Goal: Task Accomplishment & Management: Complete application form

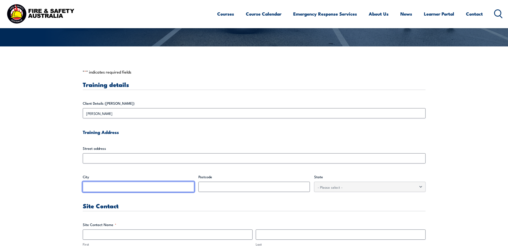
click at [109, 190] on input "City" at bounding box center [138, 186] width 111 height 10
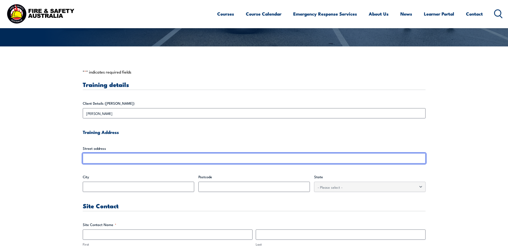
click at [114, 161] on input "Street address" at bounding box center [254, 158] width 343 height 10
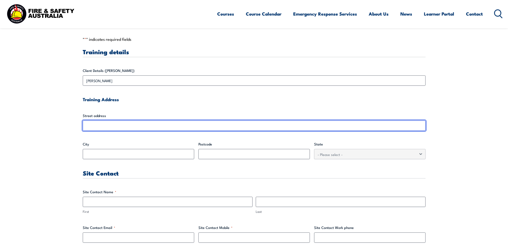
scroll to position [161, 0]
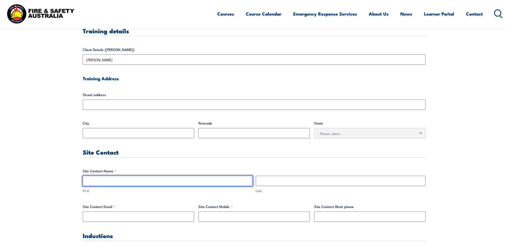
click at [111, 184] on input "First" at bounding box center [168, 180] width 170 height 10
type input "[PERSON_NAME]"
type input "Mazloum"
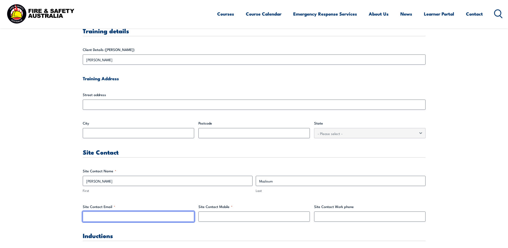
click at [136, 218] on input "Site Contact Email *" at bounding box center [138, 216] width 111 height 10
type input "[PERSON_NAME][EMAIL_ADDRESS][PERSON_NAME][PERSON_NAME][DOMAIN_NAME]"
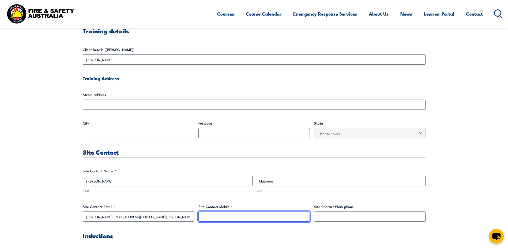
type input "0429302341"
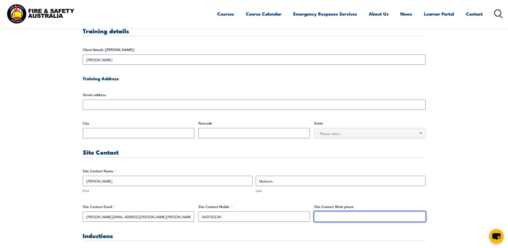
click at [321, 215] on input "Site Contact Work phone" at bounding box center [369, 216] width 111 height 10
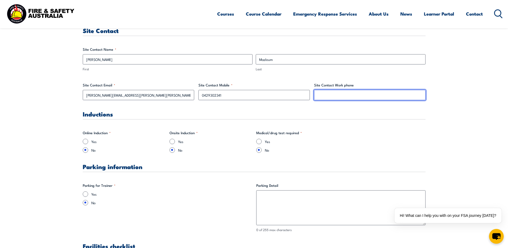
scroll to position [295, 0]
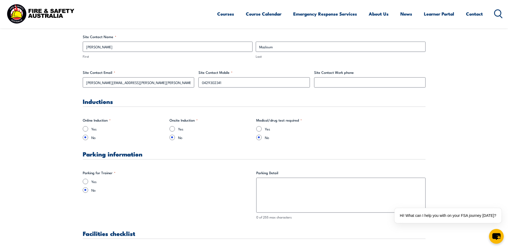
click at [85, 181] on input "Yes" at bounding box center [85, 180] width 5 height 5
radio input "true"
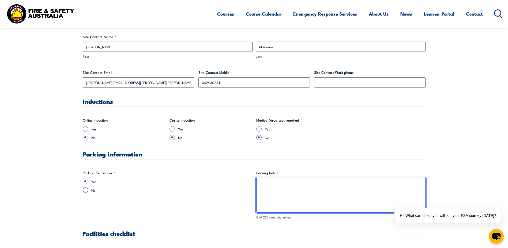
click at [273, 184] on textarea "Parking Detail" at bounding box center [340, 194] width 169 height 35
click at [275, 184] on textarea "Parking Detail" at bounding box center [340, 194] width 169 height 35
drag, startPoint x: 359, startPoint y: 188, endPoint x: 295, endPoint y: 190, distance: 64.6
click at [295, 190] on textarea "park on top level [PERSON_NAME] will send guide" at bounding box center [340, 194] width 169 height 35
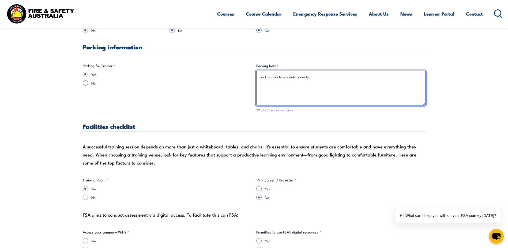
scroll to position [402, 0]
type textarea "park on top level guide provided"
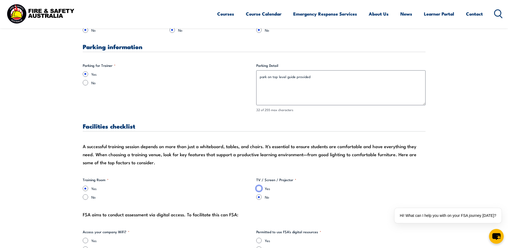
click at [257, 189] on input "Yes" at bounding box center [258, 187] width 5 height 5
radio input "true"
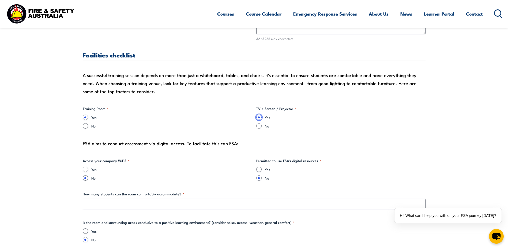
scroll to position [482, 0]
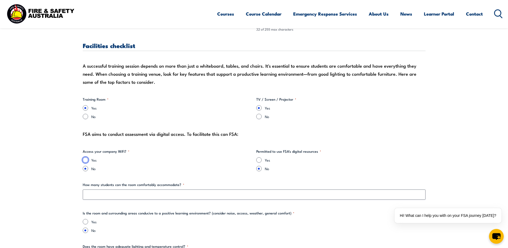
click at [87, 160] on input "Yes" at bounding box center [85, 159] width 5 height 5
radio input "true"
click at [264, 161] on div "Yes" at bounding box center [340, 159] width 169 height 5
click at [257, 159] on input "Yes" at bounding box center [258, 159] width 5 height 5
radio input "true"
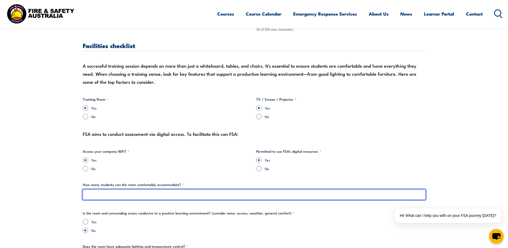
click at [171, 196] on input "How many students can the room comfortably accommodate? *" at bounding box center [254, 194] width 343 height 10
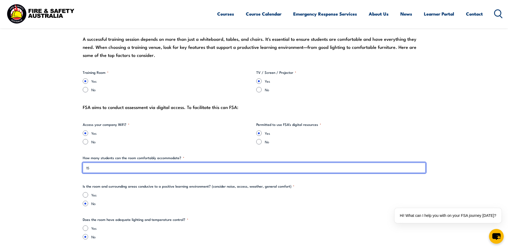
drag, startPoint x: 126, startPoint y: 170, endPoint x: 57, endPoint y: 170, distance: 69.6
type input "20"
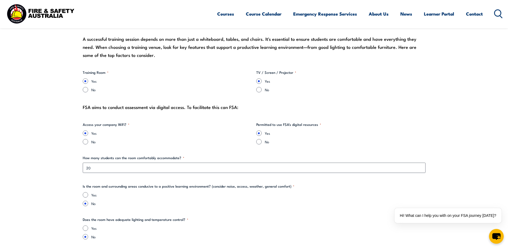
click at [89, 197] on div "Yes" at bounding box center [254, 194] width 343 height 5
click at [87, 196] on input "Yes" at bounding box center [85, 194] width 5 height 5
radio input "true"
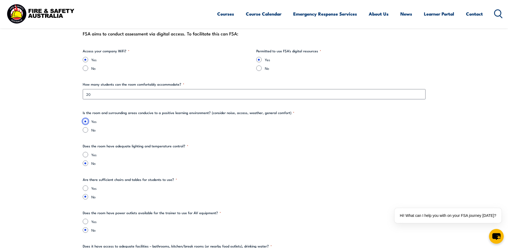
scroll to position [589, 0]
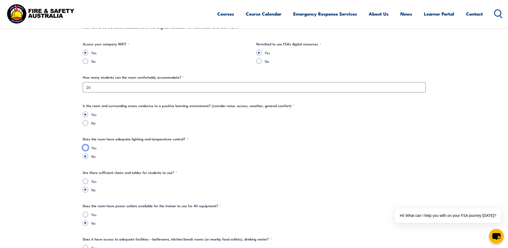
click at [86, 147] on input "Yes" at bounding box center [85, 147] width 5 height 5
radio input "true"
click at [85, 183] on input "Yes" at bounding box center [85, 180] width 5 height 5
radio input "true"
click at [86, 213] on input "Yes" at bounding box center [85, 213] width 5 height 5
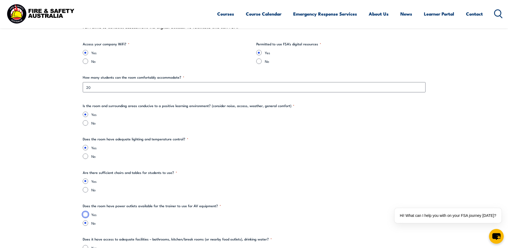
radio input "true"
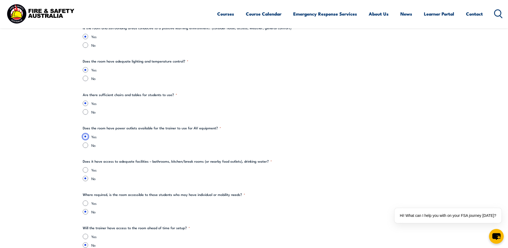
scroll to position [670, 0]
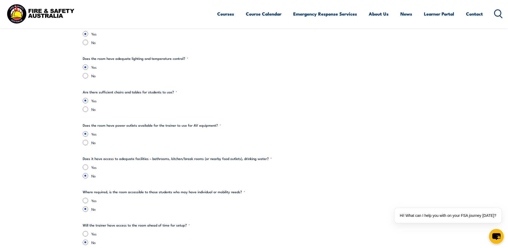
click at [86, 164] on div "Yes" at bounding box center [254, 166] width 343 height 5
click at [84, 167] on input "Yes" at bounding box center [85, 166] width 5 height 5
radio input "true"
click at [87, 199] on input "Yes" at bounding box center [85, 199] width 5 height 5
radio input "true"
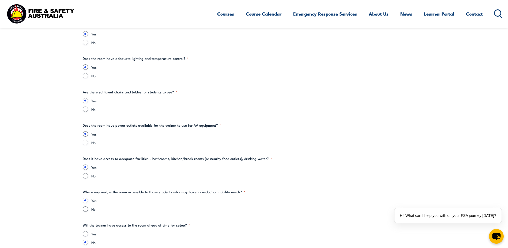
click at [89, 235] on div "Yes" at bounding box center [254, 233] width 343 height 5
click at [88, 236] on div "Yes" at bounding box center [254, 233] width 343 height 5
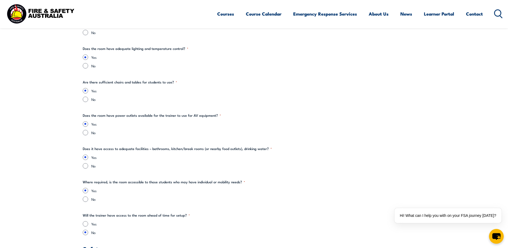
scroll to position [696, 0]
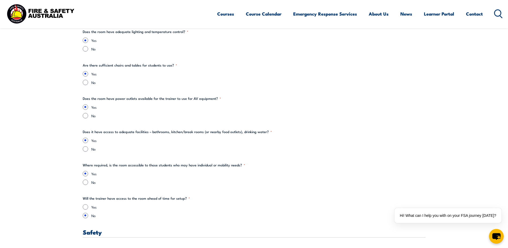
click at [87, 235] on h3 "Safety" at bounding box center [254, 231] width 343 height 6
click at [88, 207] on input "Yes" at bounding box center [85, 206] width 5 height 5
radio input "true"
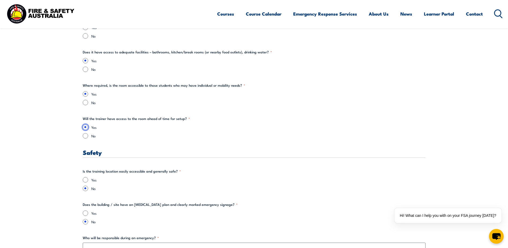
scroll to position [777, 0]
click at [85, 178] on input "Yes" at bounding box center [85, 178] width 5 height 5
radio input "true"
click at [86, 213] on input "Yes" at bounding box center [85, 211] width 5 height 5
radio input "true"
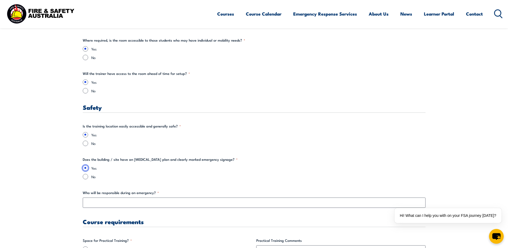
scroll to position [830, 0]
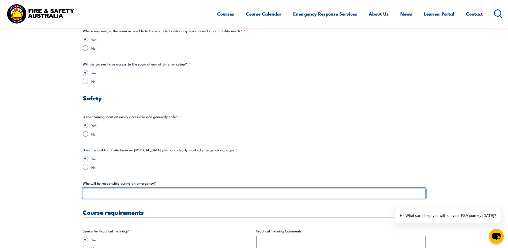
click at [113, 193] on input "Who will be responsible during an emergency? *" at bounding box center [254, 193] width 343 height 10
click at [112, 193] on input "Who will be responsible during an emergency? *" at bounding box center [254, 193] width 343 height 10
type input "j"
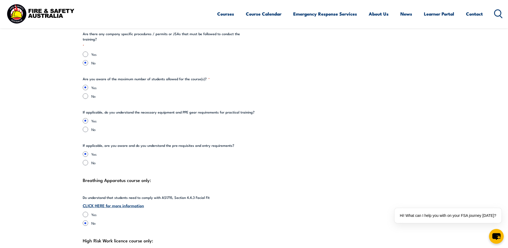
scroll to position [1098, 0]
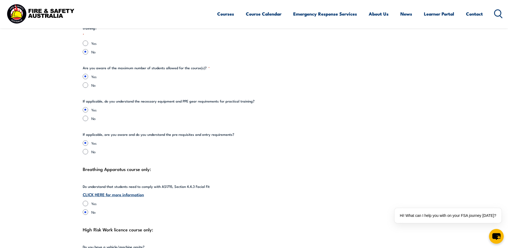
type input "[PERSON_NAME]"
click at [85, 200] on input "Yes" at bounding box center [85, 202] width 5 height 5
radio input "true"
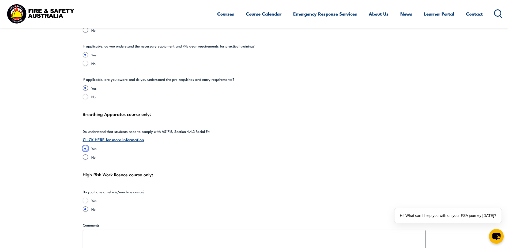
scroll to position [1152, 0]
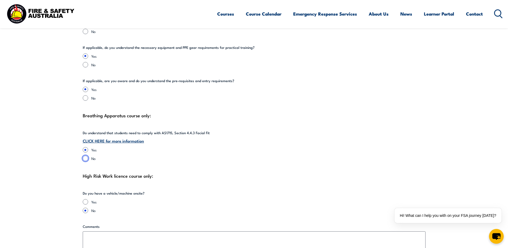
click at [85, 155] on input "No" at bounding box center [85, 157] width 5 height 5
radio input "true"
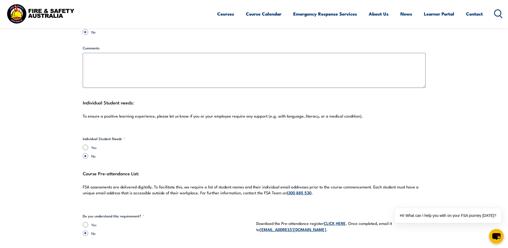
scroll to position [1366, 0]
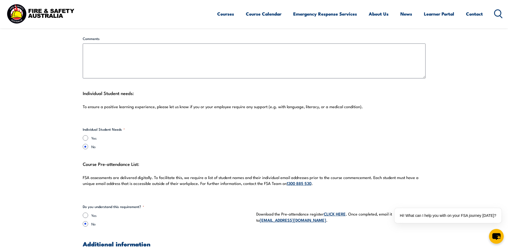
click at [87, 182] on div "Course Pre-attendance List: FSA assessments are delivered digitally. To facilit…" at bounding box center [254, 176] width 343 height 33
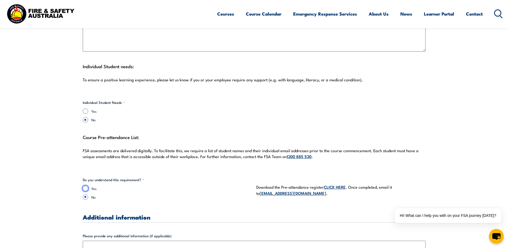
click at [85, 185] on input "Yes" at bounding box center [85, 187] width 5 height 5
radio input "true"
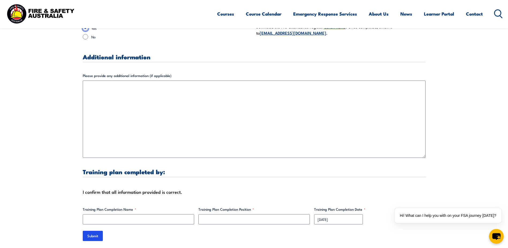
scroll to position [1527, 0]
click at [136, 205] on label "Training Plan Completion Name *" at bounding box center [138, 207] width 111 height 5
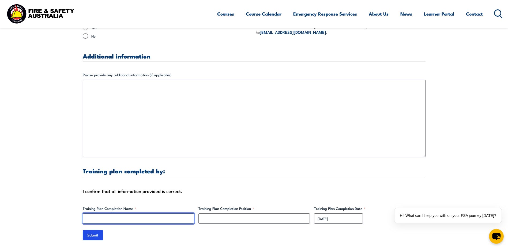
click at [136, 213] on input "Training Plan Completion Name *" at bounding box center [138, 218] width 111 height 10
click at [134, 213] on input "Training Plan Completion Name *" at bounding box center [138, 218] width 111 height 10
type input "[PERSON_NAME]"
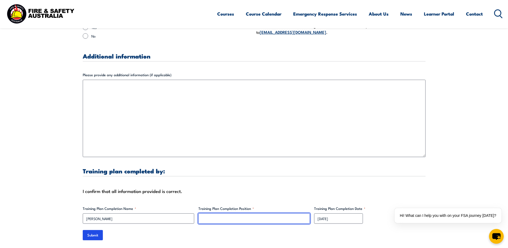
click at [246, 213] on input "Training Plan Completion Position *" at bounding box center [253, 218] width 111 height 10
type input "Project Manager"
click at [88, 230] on input "Submit" at bounding box center [93, 235] width 20 height 10
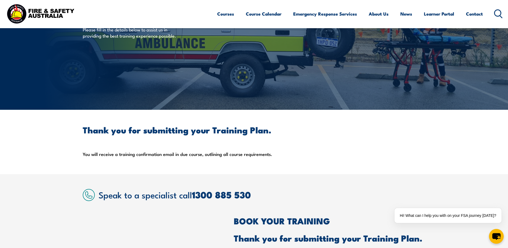
scroll to position [0, 0]
